Goal: Information Seeking & Learning: Compare options

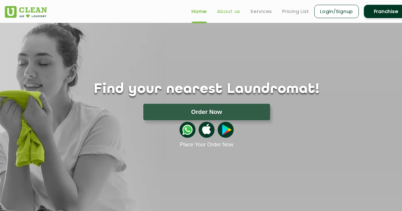
click at [231, 13] on link "About us" at bounding box center [228, 12] width 23 height 8
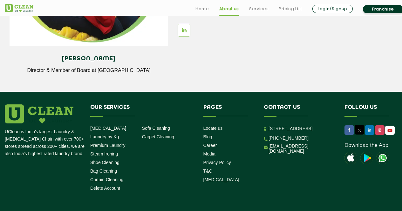
scroll to position [881, 0]
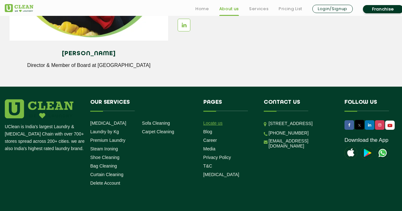
click at [213, 124] on link "Locate us" at bounding box center [212, 123] width 19 height 5
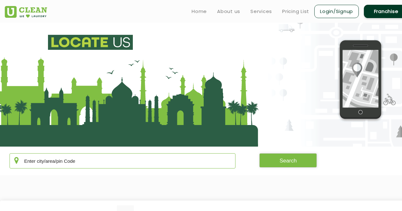
click at [114, 163] on input "text" at bounding box center [123, 161] width 226 height 15
type input "[GEOGRAPHIC_DATA]"
click at [284, 162] on button "Search" at bounding box center [288, 161] width 58 height 14
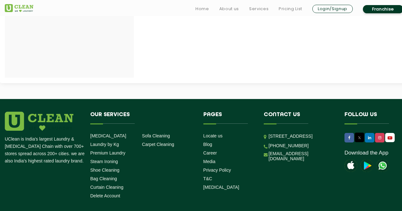
scroll to position [339, 0]
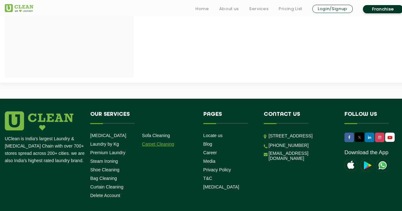
click at [157, 144] on link "Carpet Cleaning" at bounding box center [158, 144] width 32 height 5
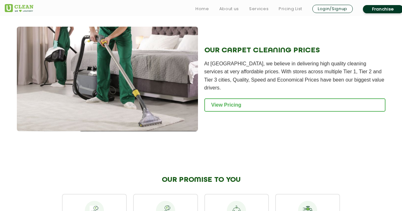
scroll to position [676, 0]
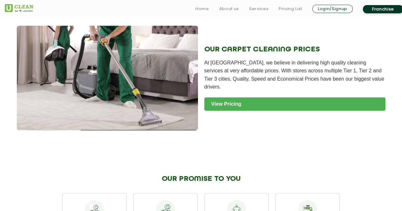
click at [219, 103] on link "View Pricing" at bounding box center [294, 104] width 181 height 13
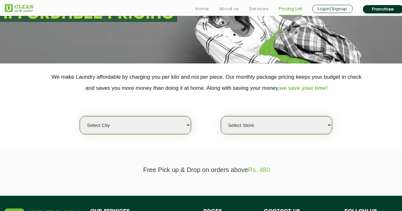
scroll to position [84, 0]
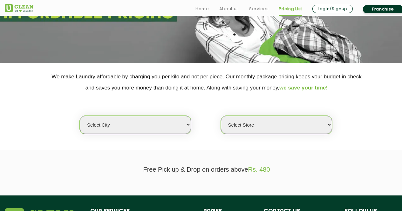
click at [189, 126] on select "Select city Aalo Abu Dhabi Agartala Agra Ahmedabad Akola Aligarh Alwar - UClean…" at bounding box center [135, 125] width 111 height 18
select select "31"
click at [80, 116] on select "Select city Aalo Abu Dhabi Agartala Agra Ahmedabad Akola Aligarh Alwar - UClean…" at bounding box center [135, 125] width 111 height 18
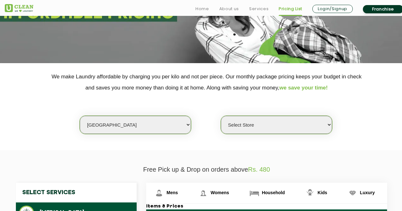
click at [329, 125] on select "Select Store" at bounding box center [276, 125] width 111 height 18
click at [348, 137] on section "We make Laundry affordable by charging you per kilo and not per piece. Our mont…" at bounding box center [201, 106] width 402 height 87
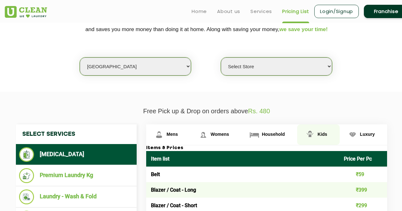
scroll to position [142, 0]
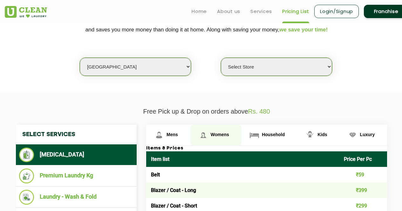
click at [221, 130] on link "Womens" at bounding box center [215, 135] width 51 height 21
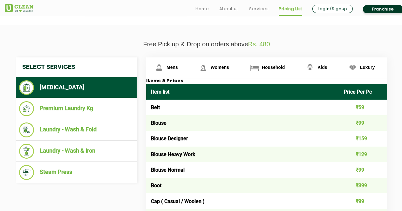
scroll to position [210, 0]
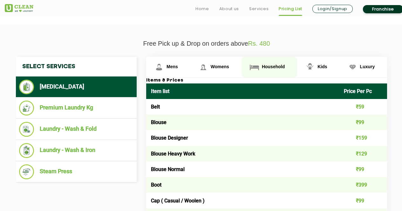
click at [265, 65] on span "Household" at bounding box center [273, 66] width 23 height 5
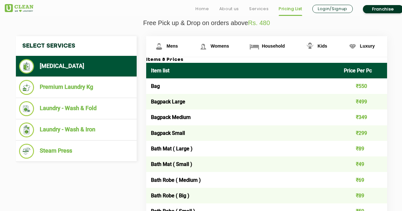
scroll to position [231, 0]
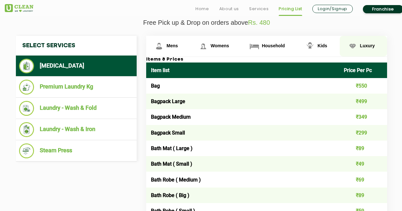
click at [366, 43] on span "Luxury" at bounding box center [367, 45] width 15 height 5
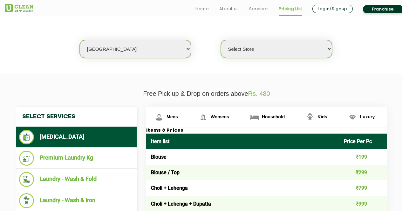
scroll to position [160, 0]
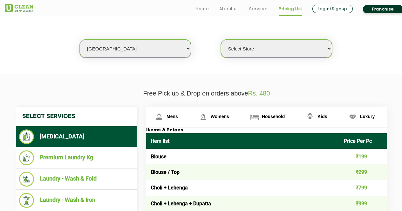
click at [331, 47] on select "Select Store" at bounding box center [276, 49] width 111 height 18
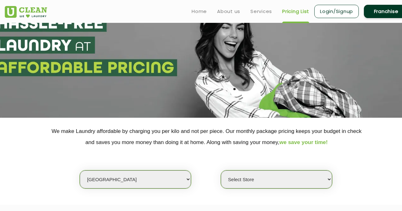
scroll to position [0, 0]
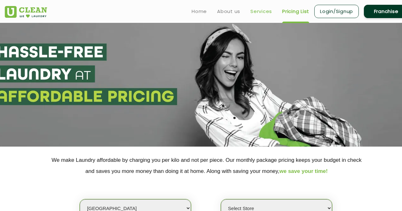
click at [265, 10] on link "Services" at bounding box center [262, 12] width 22 height 8
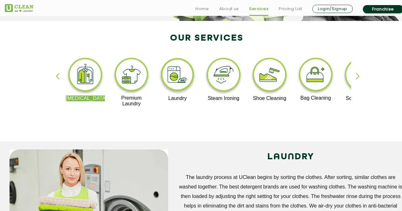
scroll to position [142, 0]
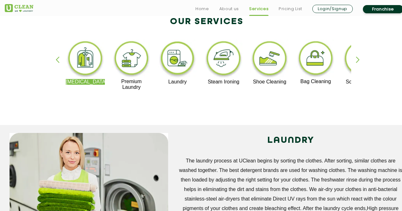
click at [359, 60] on div "button" at bounding box center [361, 65] width 10 height 17
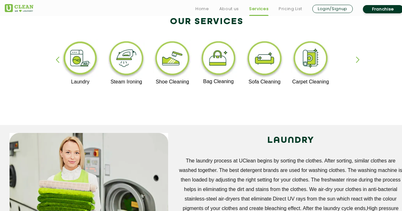
click at [266, 66] on img at bounding box center [264, 59] width 39 height 39
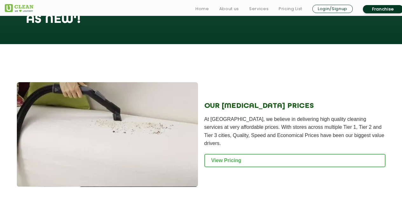
scroll to position [631, 0]
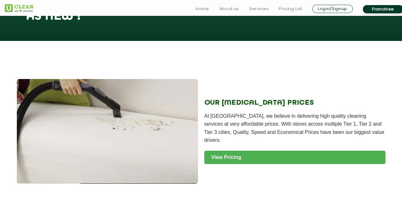
click at [228, 154] on link "View Pricing" at bounding box center [294, 157] width 181 height 13
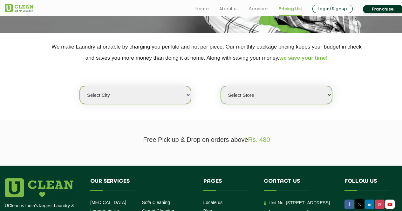
scroll to position [114, 0]
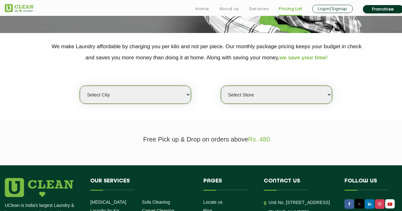
click at [188, 93] on select "Select city [GEOGRAPHIC_DATA] [GEOGRAPHIC_DATA] [GEOGRAPHIC_DATA] [GEOGRAPHIC_D…" at bounding box center [135, 95] width 111 height 18
select select "31"
click at [80, 86] on select "Select city Aalo Abu Dhabi Agartala Agra Ahmedabad Akola Aligarh Alwar - UClean…" at bounding box center [135, 95] width 111 height 18
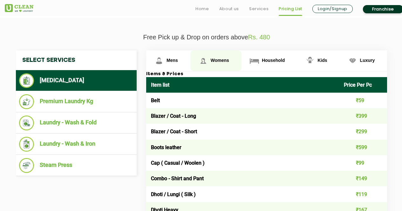
scroll to position [217, 0]
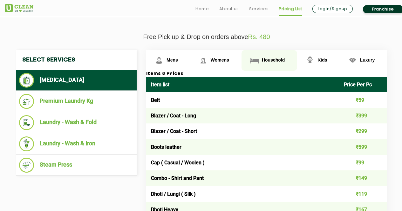
click at [272, 60] on span "Household" at bounding box center [273, 60] width 23 height 5
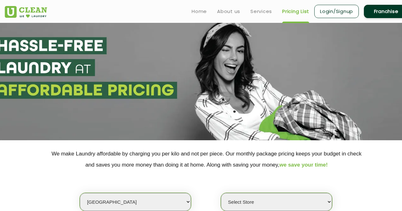
scroll to position [0, 0]
